Goal: Task Accomplishment & Management: Use online tool/utility

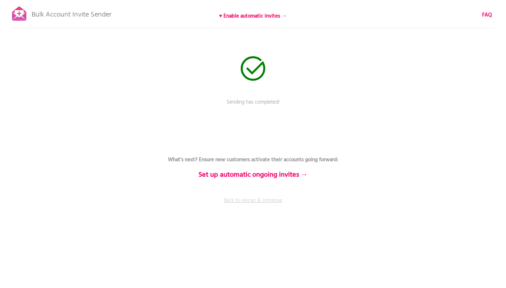
click at [251, 197] on link "Back to rescan & compose" at bounding box center [253, 206] width 211 height 18
click at [248, 200] on link "Back to rescan & compose" at bounding box center [253, 206] width 211 height 18
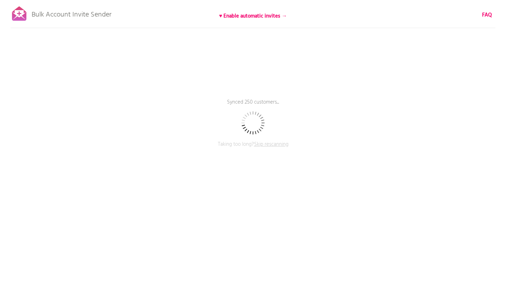
click at [277, 142] on span "Skip rescanning" at bounding box center [271, 144] width 34 height 8
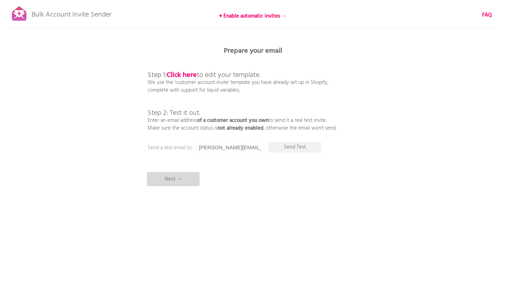
click at [176, 175] on p "Next →" at bounding box center [173, 179] width 53 height 14
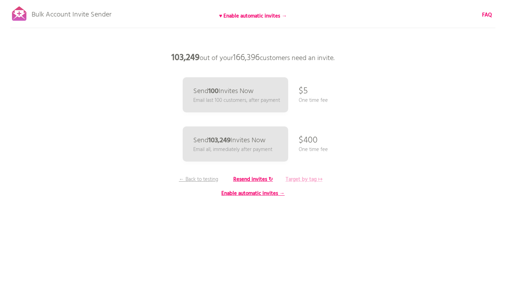
click at [313, 181] on b "Target by tag ↦" at bounding box center [304, 179] width 37 height 8
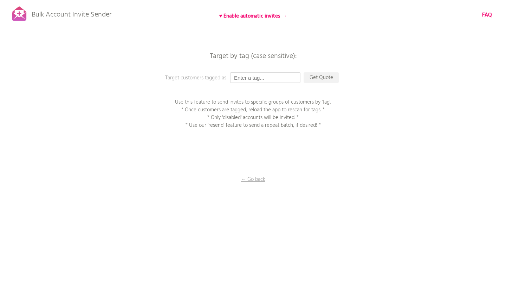
click at [256, 81] on input "text" at bounding box center [265, 77] width 70 height 11
paste input "Account Activation - Batch 5"
type input "Account Activation - Batch 6"
click at [314, 79] on p "Get Quote" at bounding box center [320, 77] width 35 height 11
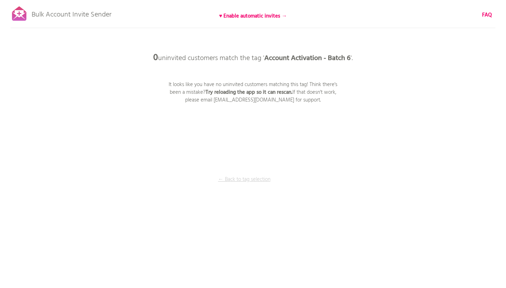
click at [249, 179] on p "← Back to tag selection" at bounding box center [244, 180] width 53 height 8
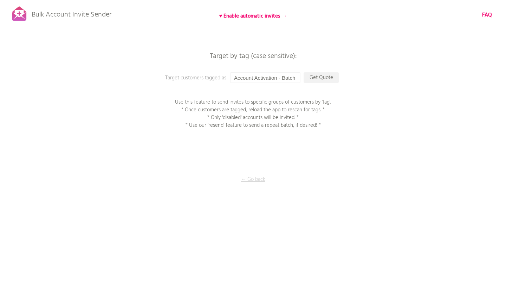
click at [249, 179] on p "← Go back" at bounding box center [253, 180] width 70 height 8
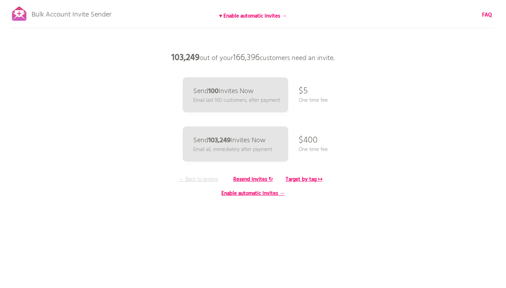
click at [188, 180] on p "← Back to testing" at bounding box center [198, 180] width 53 height 8
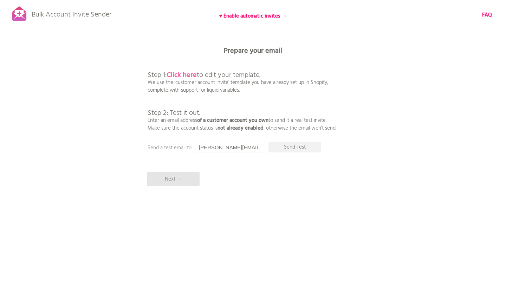
click at [171, 76] on b "Click here" at bounding box center [181, 75] width 30 height 11
click at [167, 175] on p "Next →" at bounding box center [173, 179] width 53 height 14
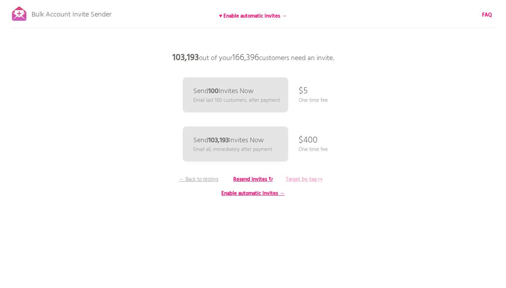
click at [315, 181] on b "Target by tag ↦" at bounding box center [304, 179] width 37 height 8
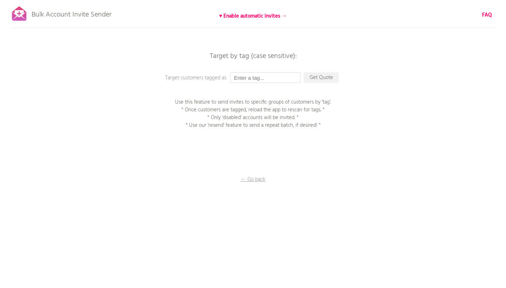
click at [256, 75] on input "text" at bounding box center [265, 77] width 70 height 11
paste input "JL6KT4AC"
type input "JL6KT4AC"
paste input "Account Activation - Batch 6"
type input "Account Activation - Batch 6"
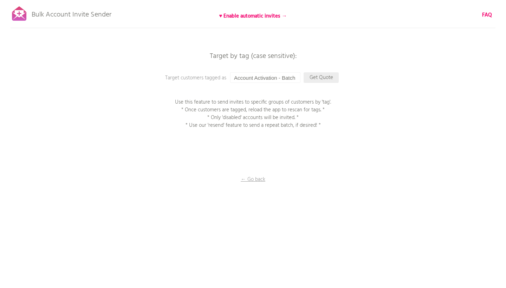
click at [316, 78] on p "Get Quote" at bounding box center [320, 77] width 35 height 11
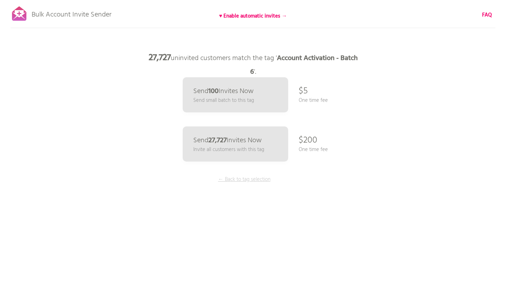
click at [256, 179] on p "← Back to tag selection" at bounding box center [244, 180] width 53 height 8
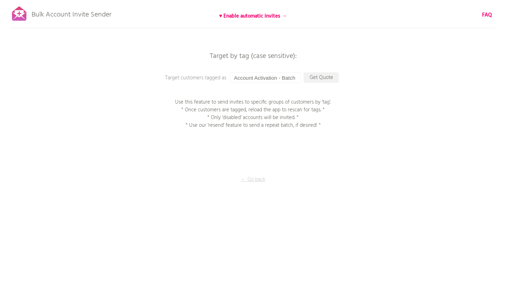
click at [256, 179] on p "← Go back" at bounding box center [253, 180] width 70 height 8
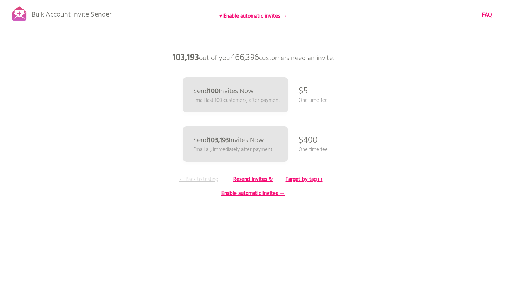
click at [205, 176] on p "← Back to testing" at bounding box center [198, 180] width 53 height 8
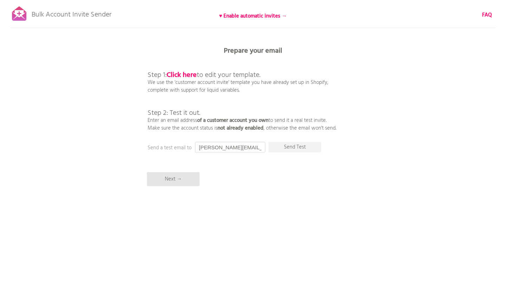
click at [208, 146] on input "[PERSON_NAME][EMAIL_ADDRESS][DOMAIN_NAME]" at bounding box center [230, 147] width 70 height 11
click at [187, 180] on p "Next →" at bounding box center [173, 179] width 53 height 14
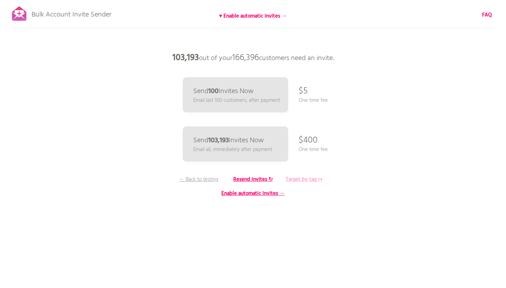
click at [298, 176] on b "Target by tag ↦" at bounding box center [304, 179] width 37 height 8
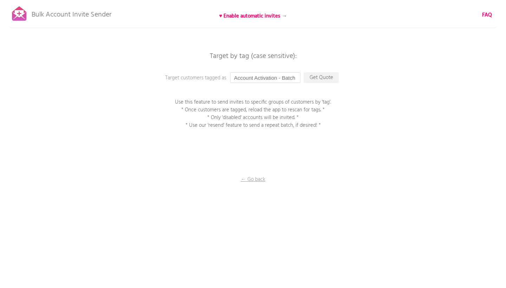
click at [295, 79] on input "Account Activation - Batch 6" at bounding box center [265, 77] width 70 height 11
click at [310, 78] on p "Get Quote" at bounding box center [320, 77] width 35 height 11
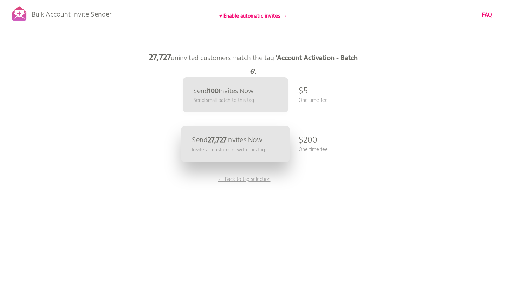
click at [270, 135] on link "Send 27,727 Invites Now Invite all customers with this tag" at bounding box center [235, 144] width 109 height 36
